Goal: Check status: Check status

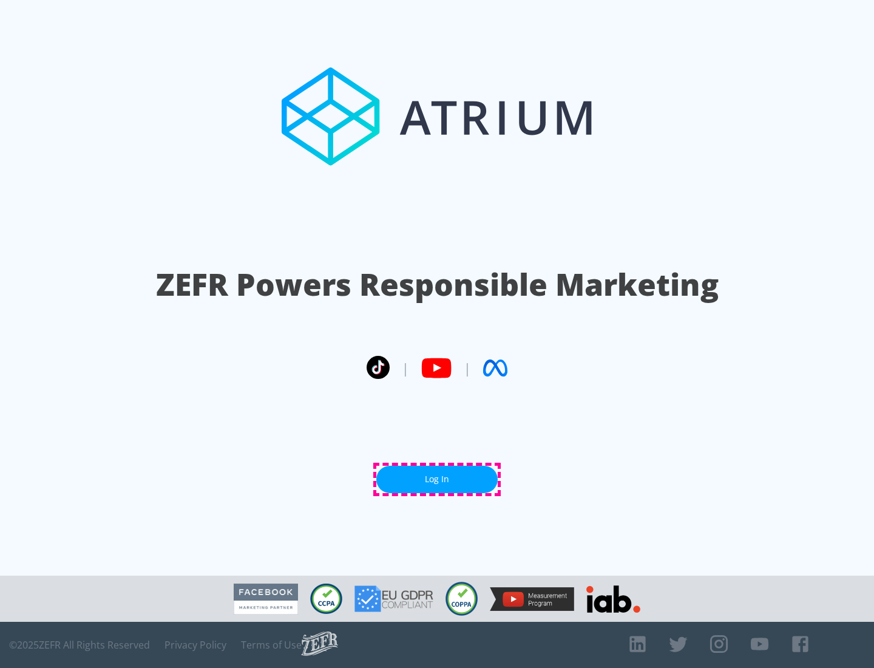
click at [437, 479] on link "Log In" at bounding box center [436, 478] width 121 height 27
